Goal: Information Seeking & Learning: Stay updated

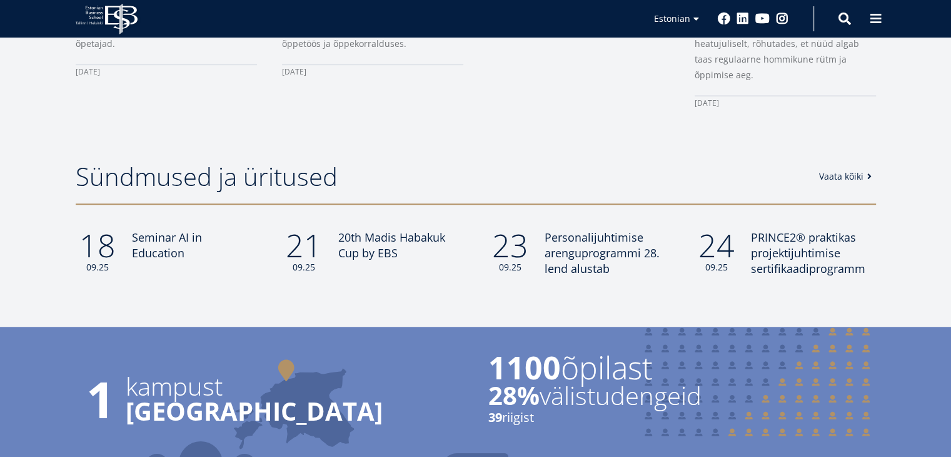
scroll to position [969, 0]
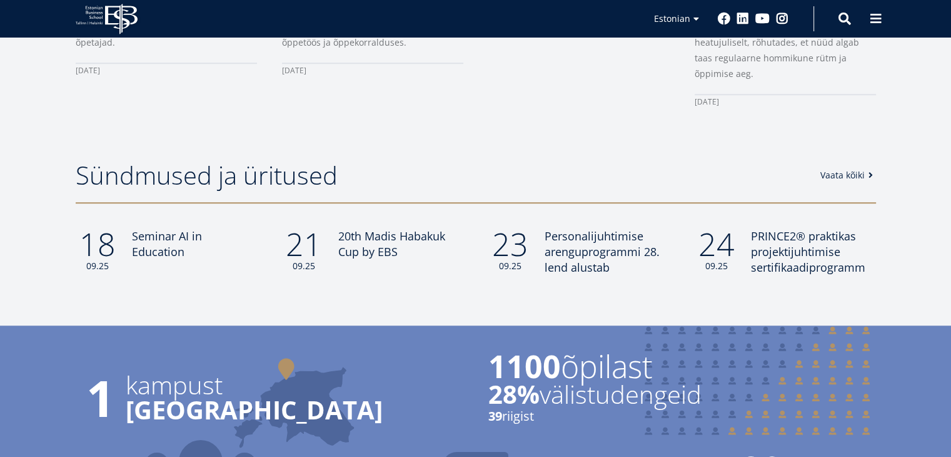
click at [854, 169] on link "Vaata kõiki" at bounding box center [849, 175] width 57 height 13
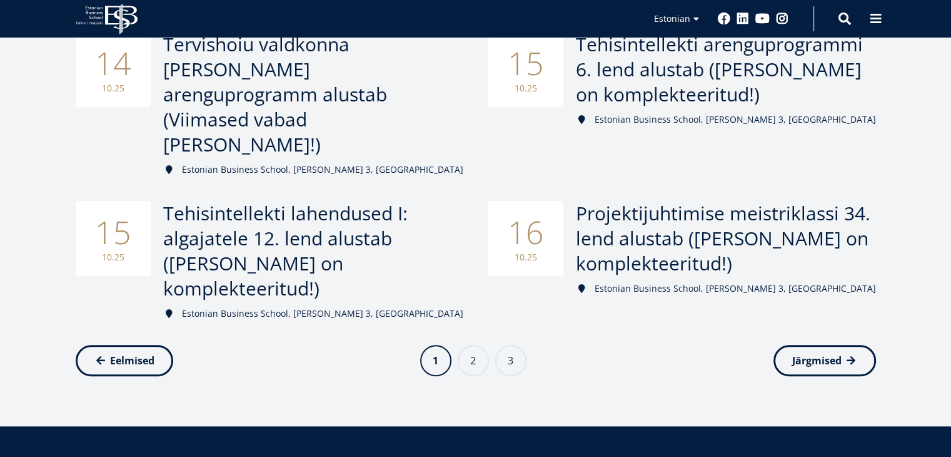
scroll to position [676, 0]
click at [473, 343] on link "Page 2" at bounding box center [473, 358] width 31 height 31
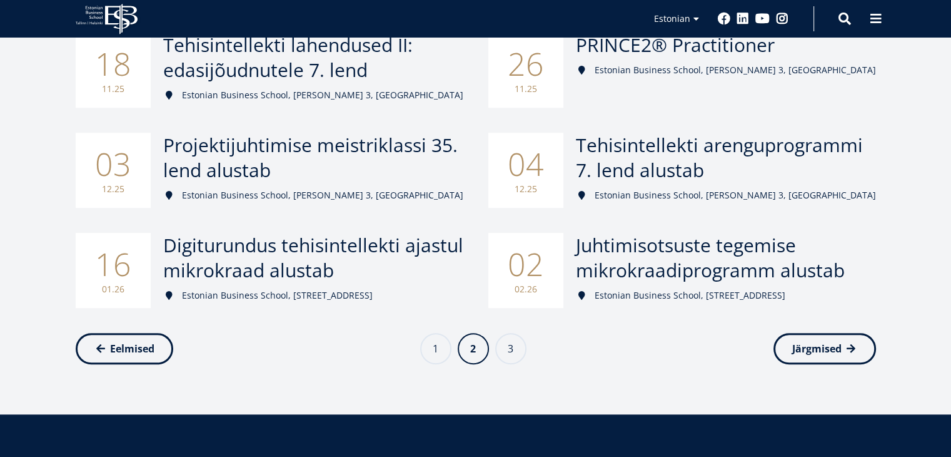
scroll to position [618, 0]
click at [513, 333] on link "Page 3" at bounding box center [510, 347] width 31 height 31
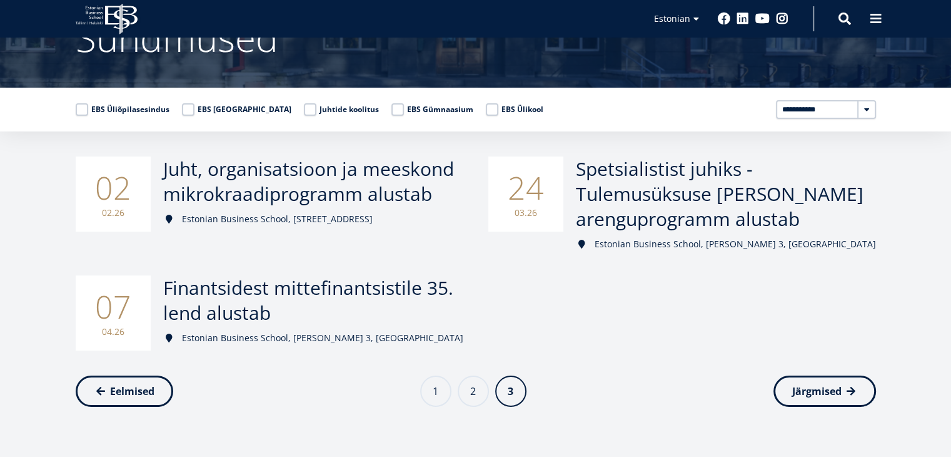
scroll to position [112, 0]
click at [470, 389] on link "Page 2" at bounding box center [473, 390] width 31 height 31
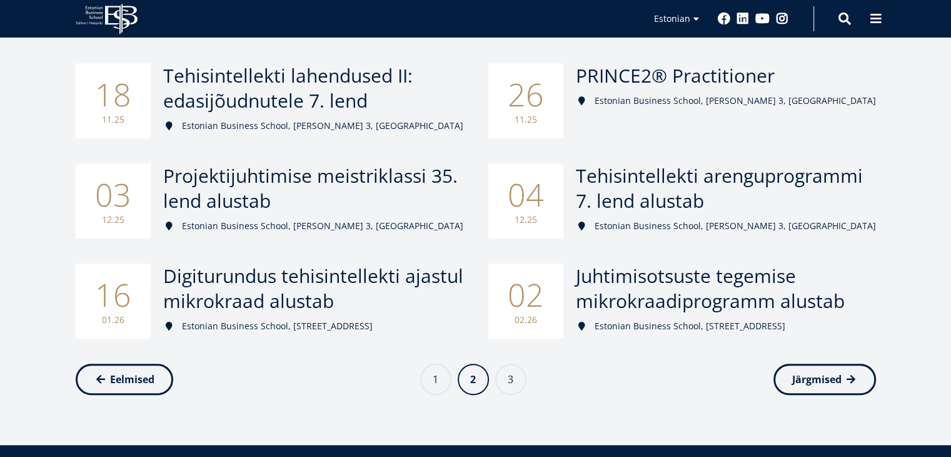
scroll to position [588, 0]
